Goal: Book appointment/travel/reservation

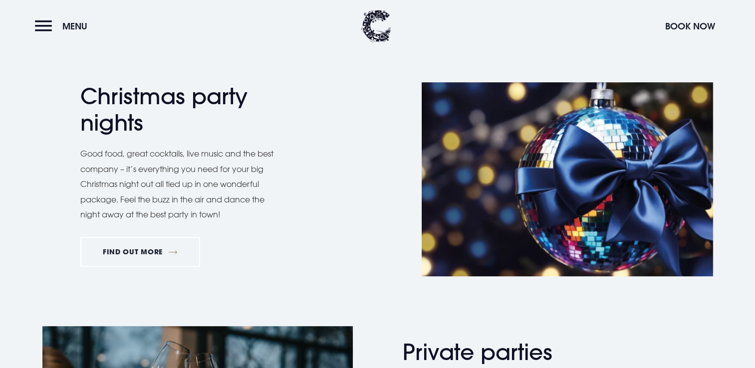
scroll to position [498, 0]
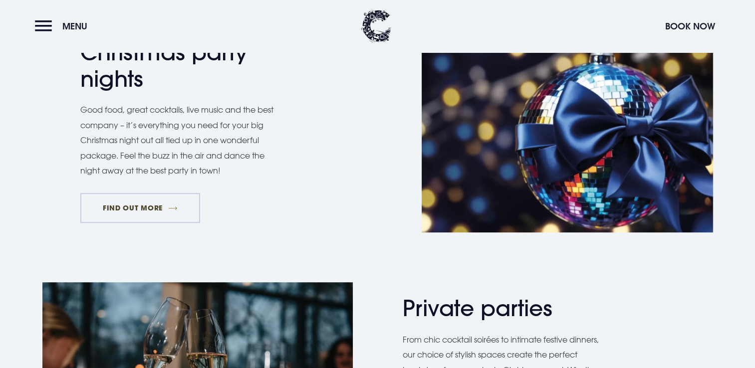
click at [154, 204] on link "FIND OUT MORE" at bounding box center [140, 208] width 120 height 30
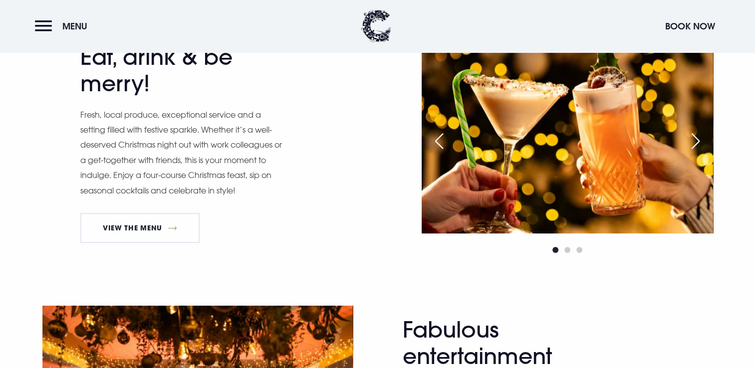
scroll to position [560, 0]
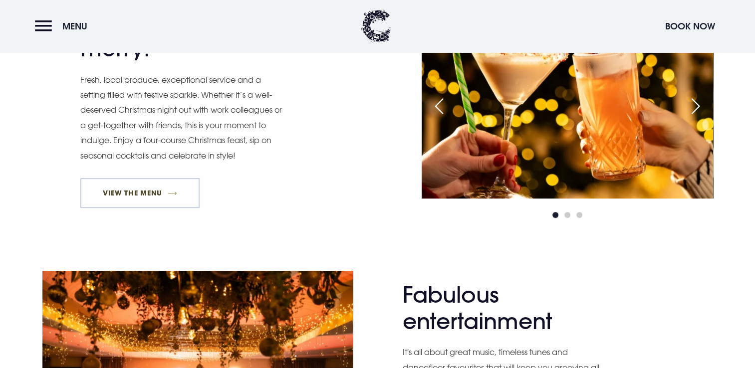
click at [149, 193] on link "View The Menu" at bounding box center [140, 193] width 120 height 30
